Goal: Task Accomplishment & Management: Use online tool/utility

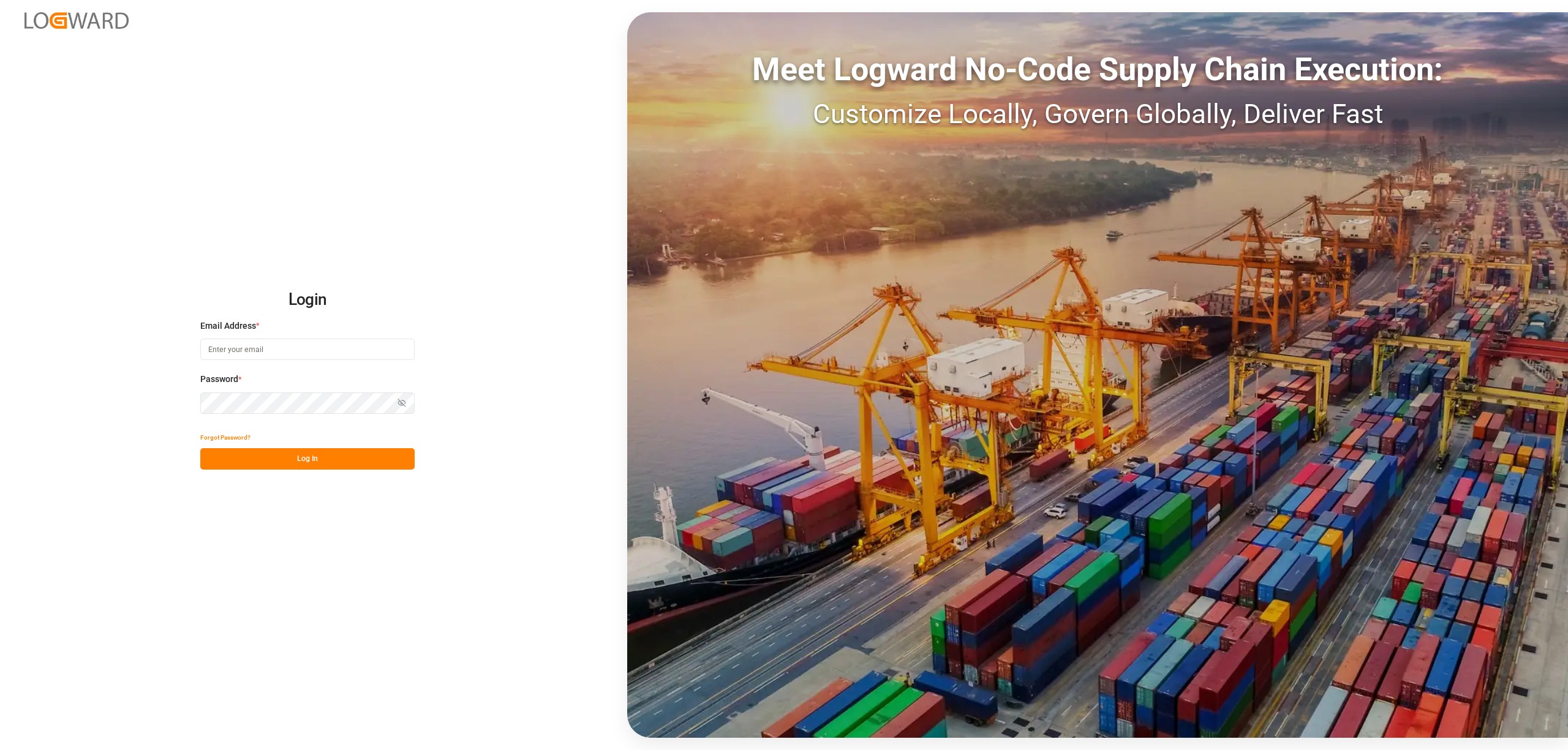
type input "[EMAIL_ADDRESS][DOMAIN_NAME]"
click at [329, 456] on button "Log In" at bounding box center [307, 459] width 214 height 21
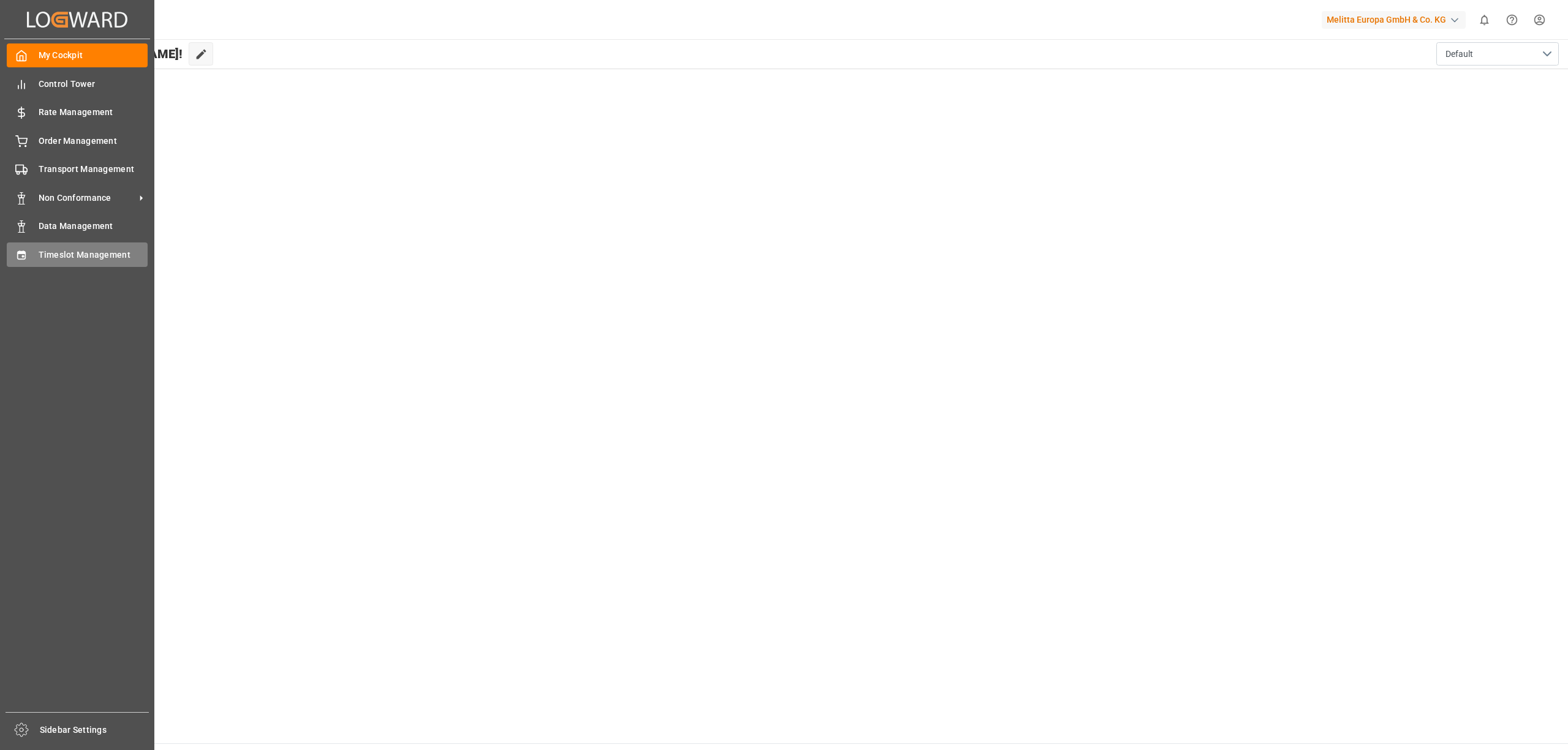
click at [54, 253] on span "Timeslot Management" at bounding box center [94, 255] width 110 height 13
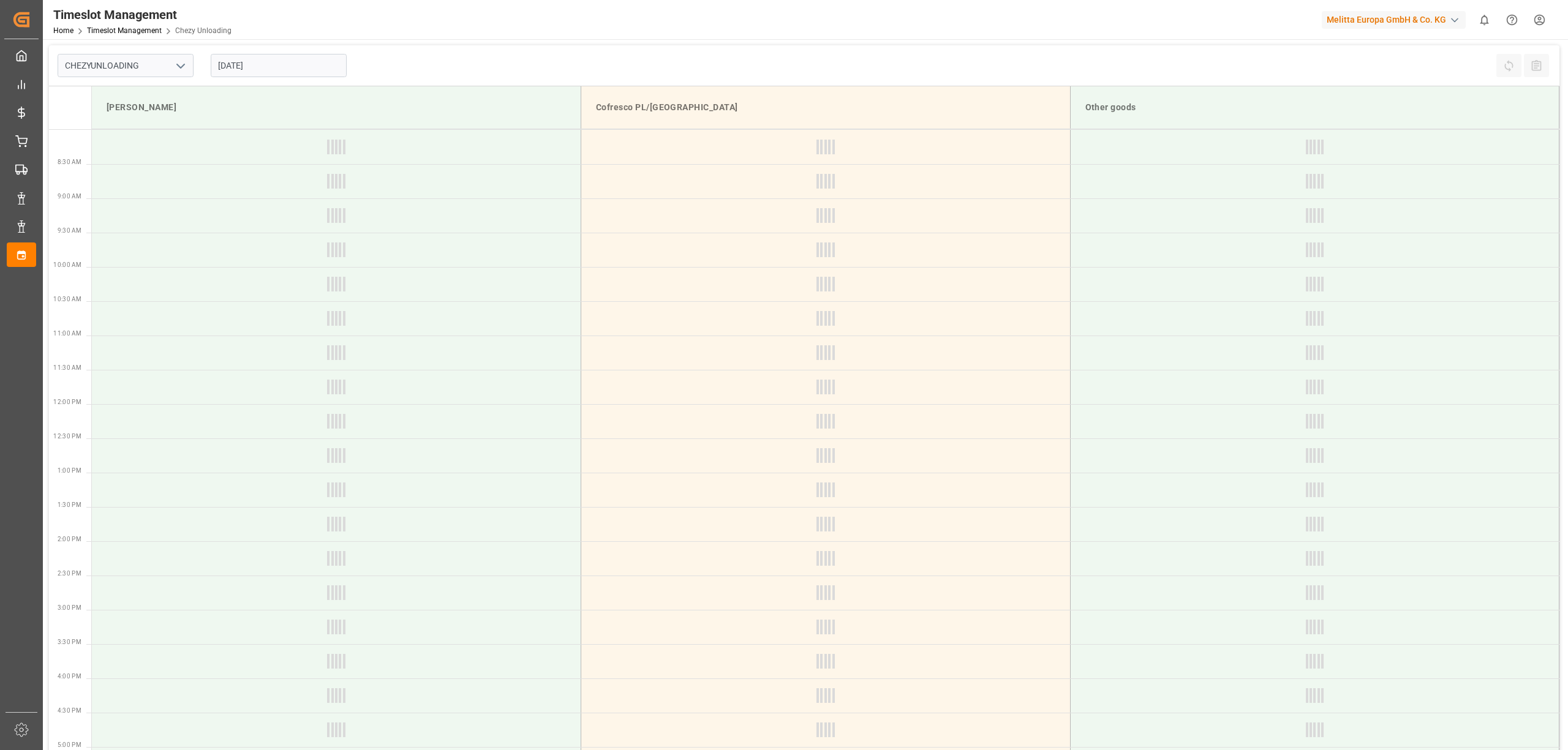
type input "Chezy Unloading"
